Goal: Task Accomplishment & Management: Use online tool/utility

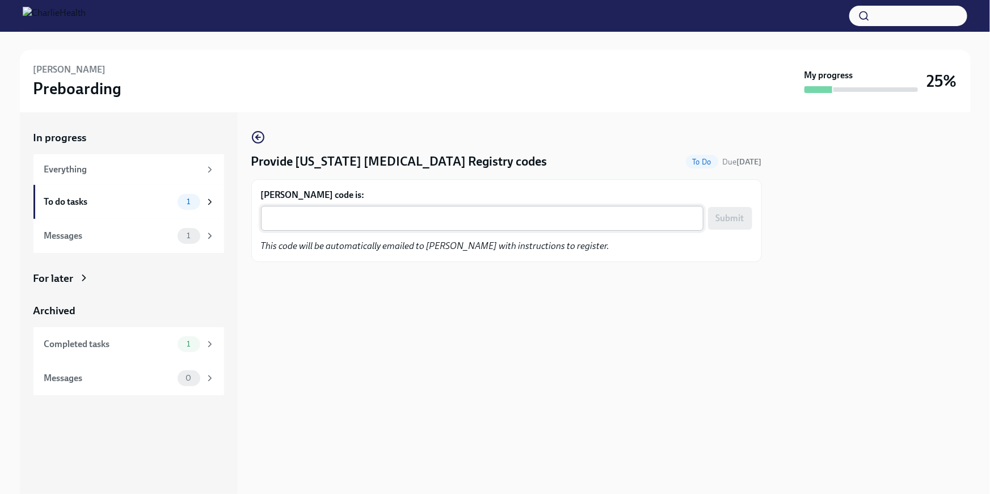
click at [307, 209] on div "x ​" at bounding box center [482, 218] width 442 height 25
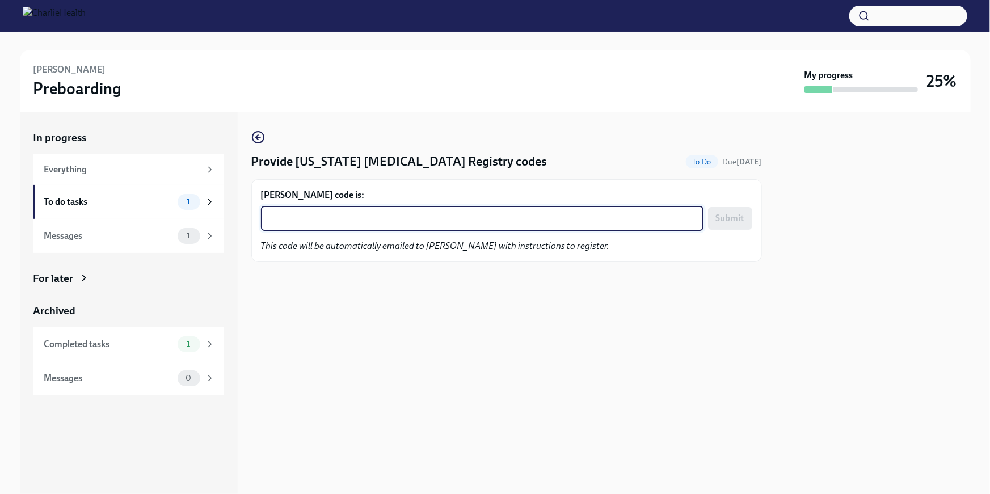
paste textarea "V2HPXGBI4JY6"
type textarea "V2HPXGBI4JY6"
click at [736, 216] on span "Submit" at bounding box center [730, 218] width 28 height 11
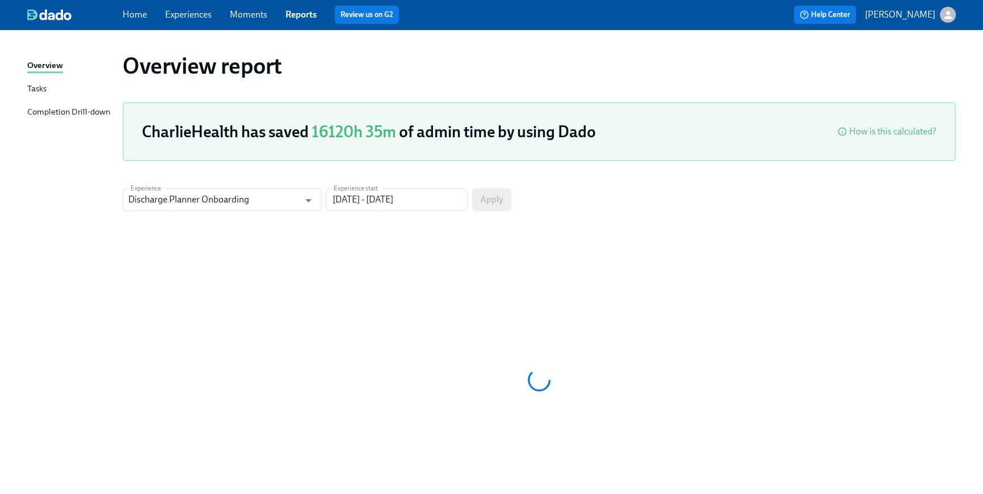
click at [123, 10] on link "Home" at bounding box center [135, 14] width 24 height 11
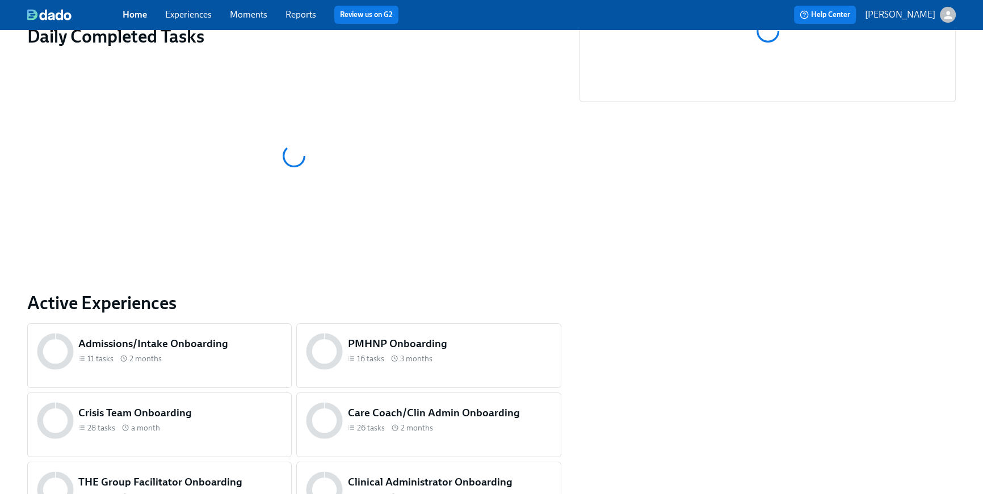
scroll to position [475, 0]
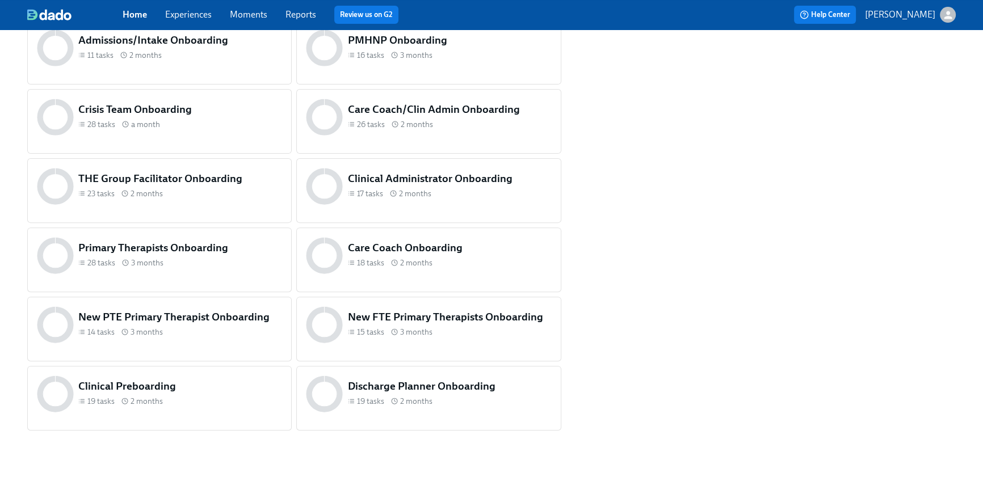
click at [217, 200] on div "THE Group Facilitator Onboarding 23 tasks 2 months" at bounding box center [180, 186] width 208 height 35
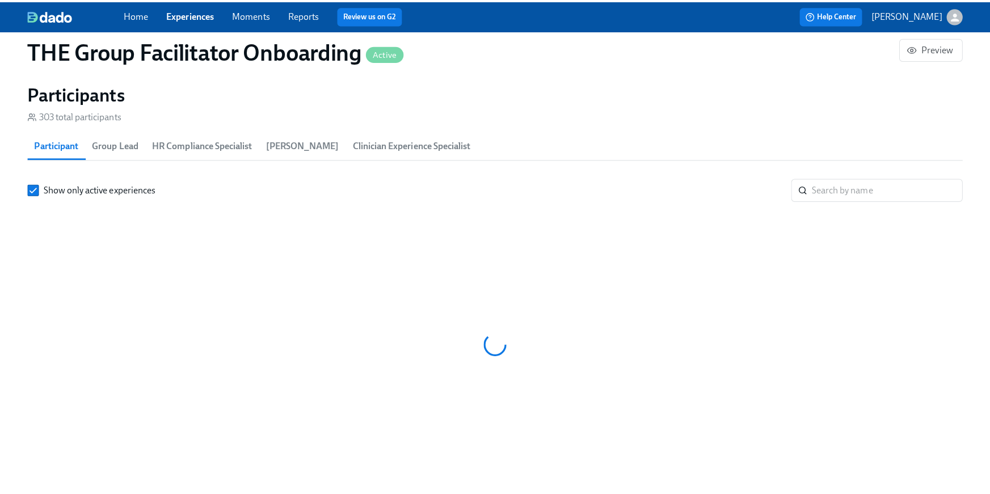
scroll to position [0, 16846]
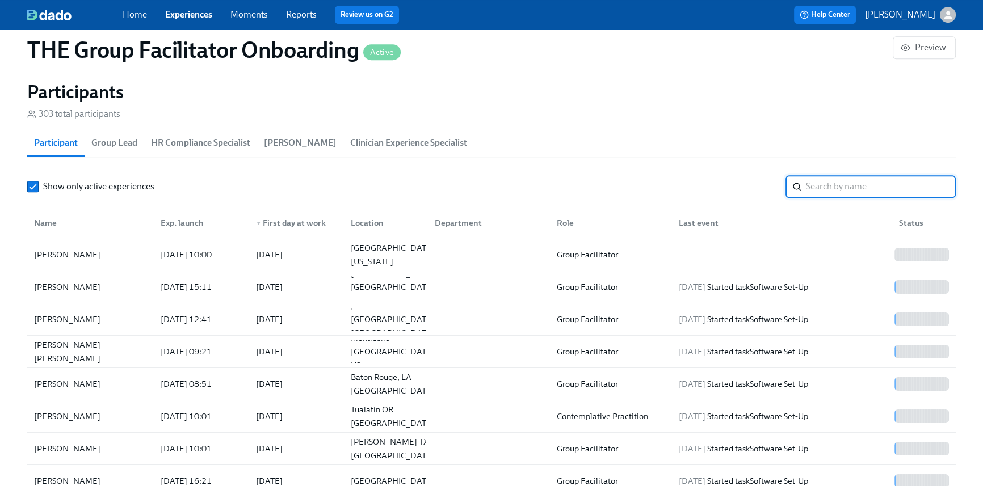
click at [839, 191] on input "search" at bounding box center [881, 186] width 150 height 23
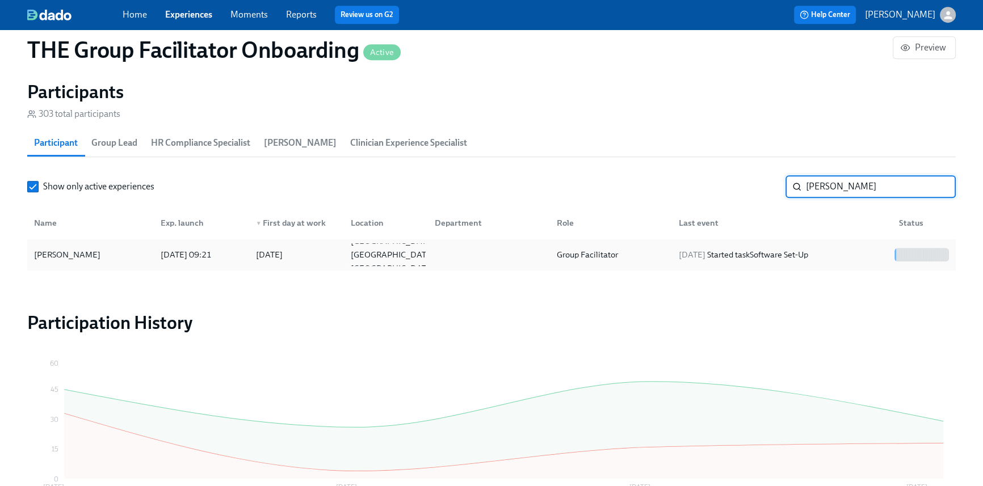
type input "Peter"
click at [737, 265] on div "2025/08/15 Started task Software Set-Up" at bounding box center [779, 254] width 220 height 23
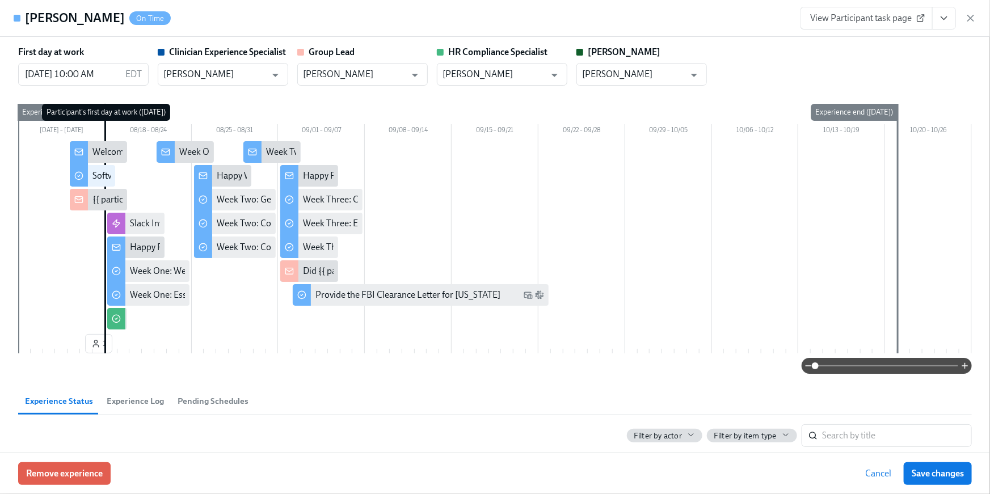
click at [828, 14] on span "View Participant task page" at bounding box center [866, 17] width 113 height 11
